Goal: Information Seeking & Learning: Learn about a topic

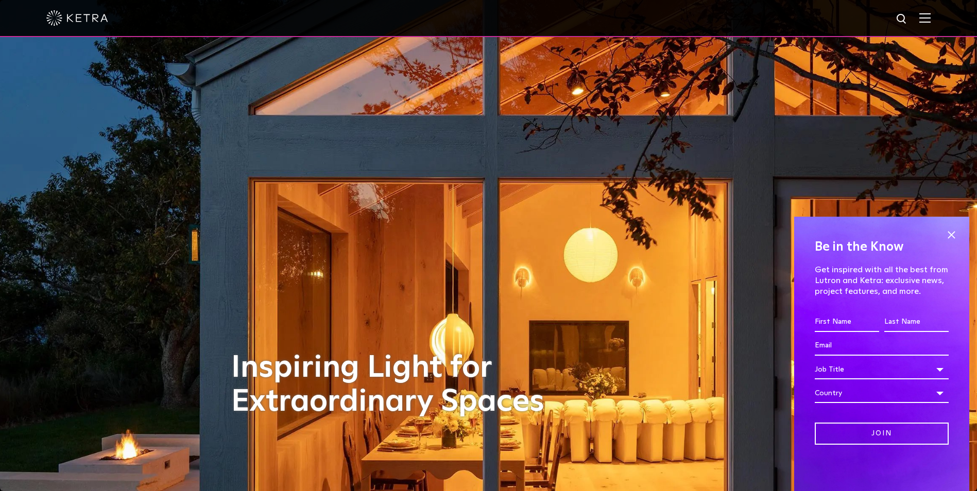
click at [931, 22] on img at bounding box center [924, 18] width 11 height 10
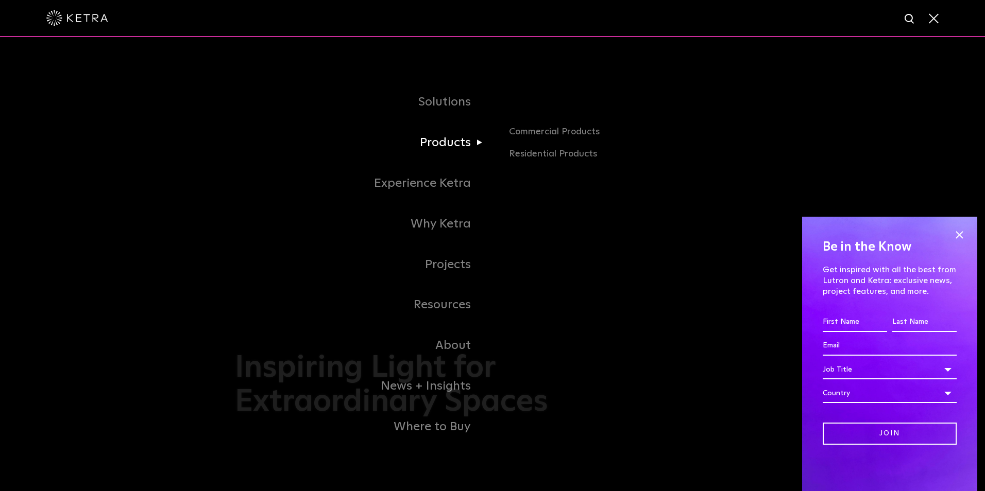
click at [450, 144] on link "Products" at bounding box center [364, 143] width 258 height 41
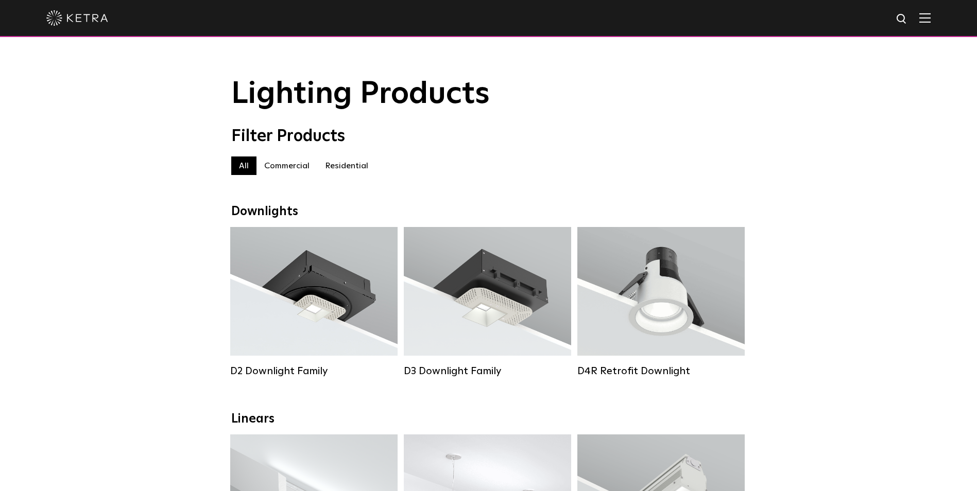
click at [283, 170] on label "Commercial" at bounding box center [286, 166] width 61 height 19
click at [351, 165] on label "Residential" at bounding box center [346, 166] width 59 height 19
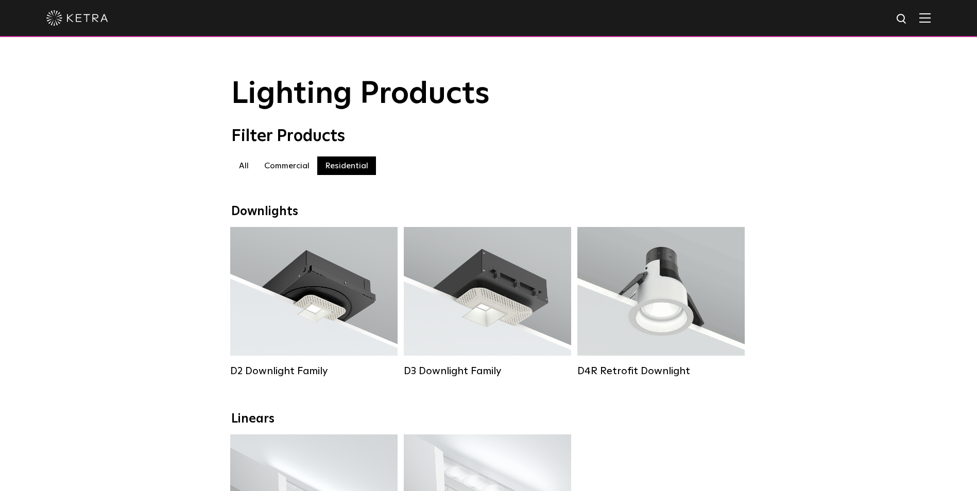
click at [248, 169] on label "All" at bounding box center [243, 166] width 25 height 19
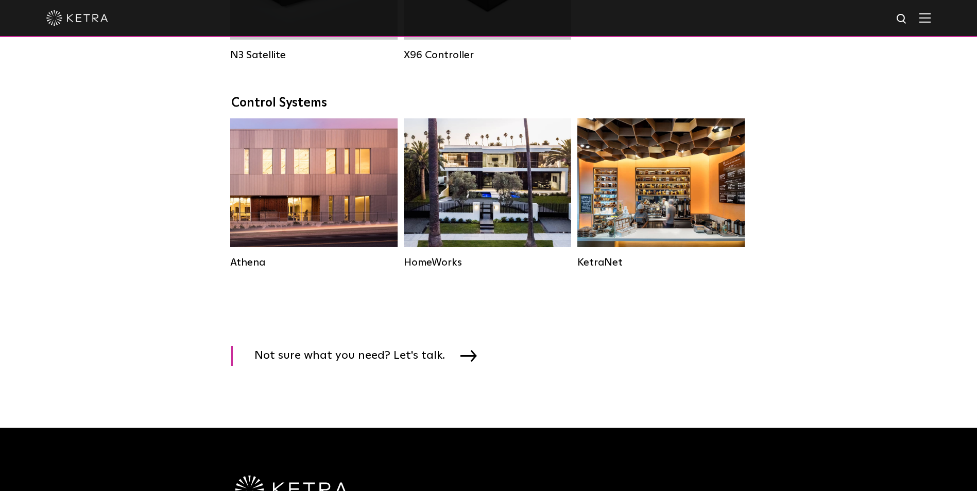
scroll to position [1648, 0]
